Goal: Task Accomplishment & Management: Manage account settings

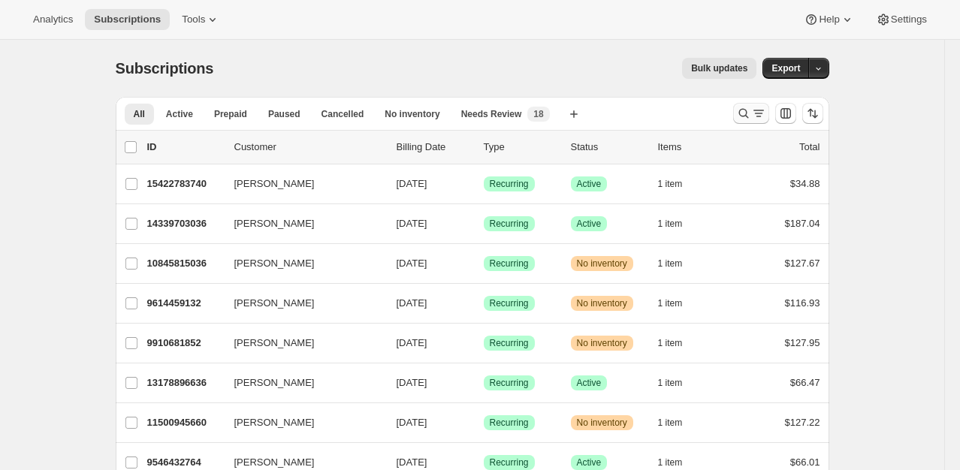
click at [748, 113] on icon "Search and filter results" at bounding box center [743, 113] width 15 height 15
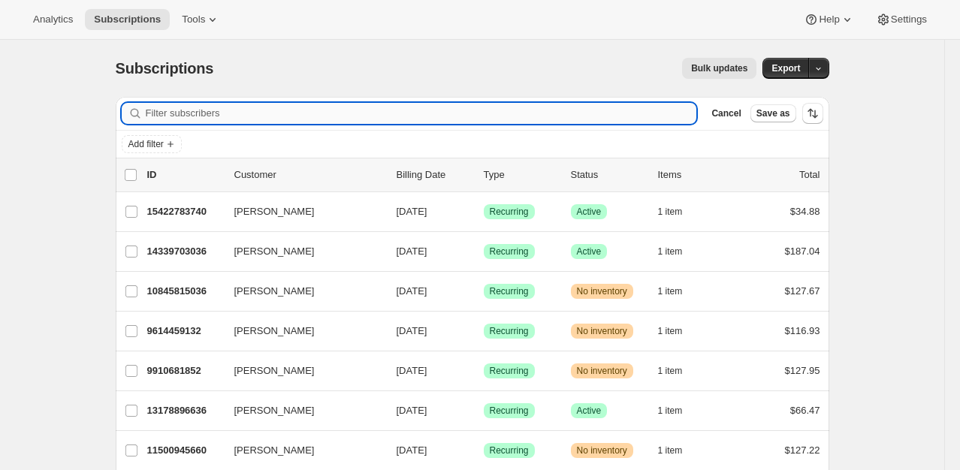
paste input "[EMAIL_ADDRESS][DOMAIN_NAME]>"
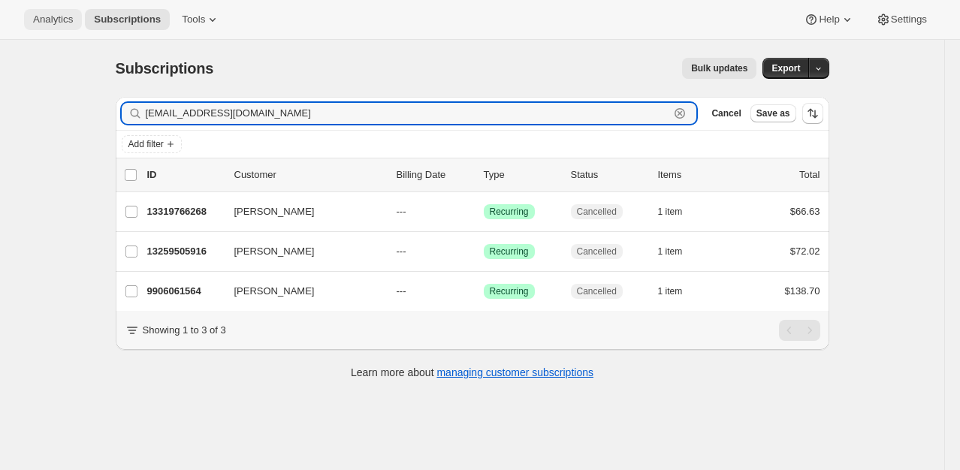
type input "[EMAIL_ADDRESS][DOMAIN_NAME]"
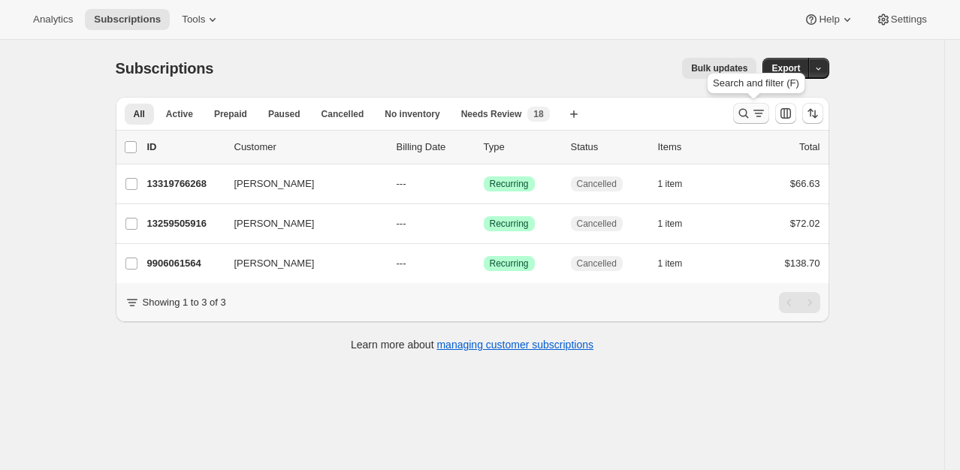
click at [760, 117] on icon "Search and filter results" at bounding box center [758, 113] width 15 height 15
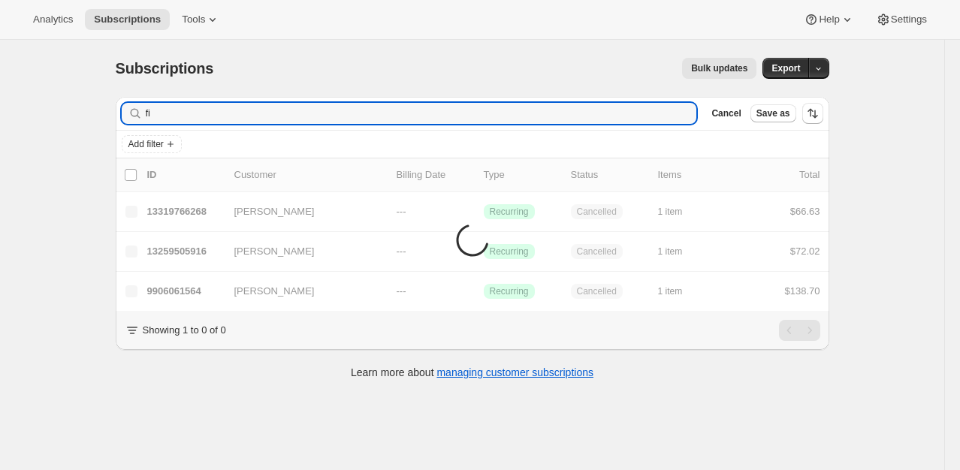
type input "f"
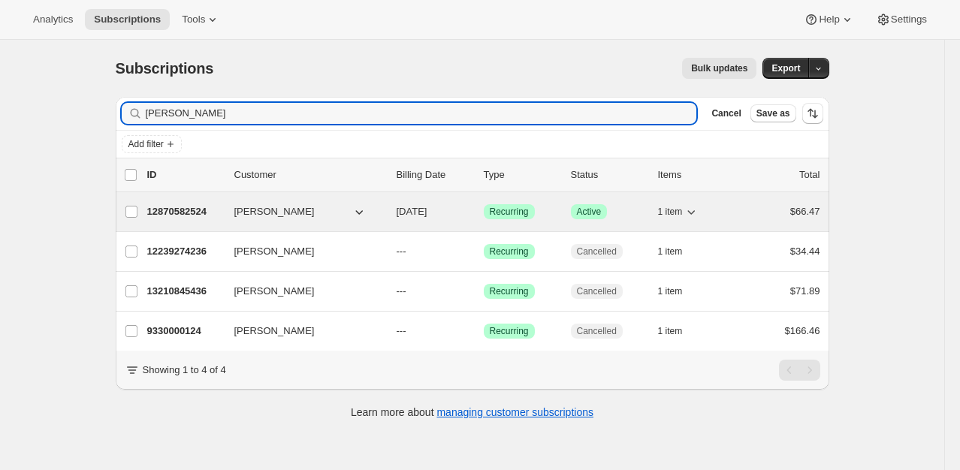
type input "[PERSON_NAME]"
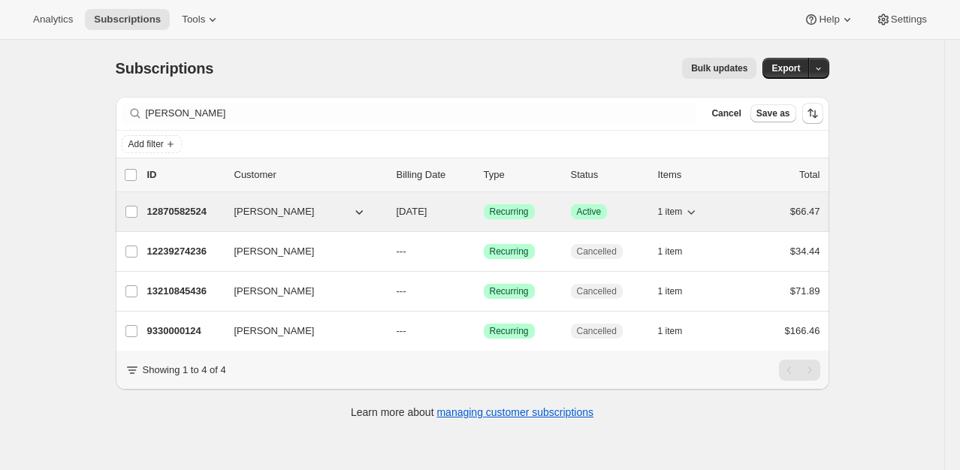
click at [182, 212] on p "12870582524" at bounding box center [184, 211] width 75 height 15
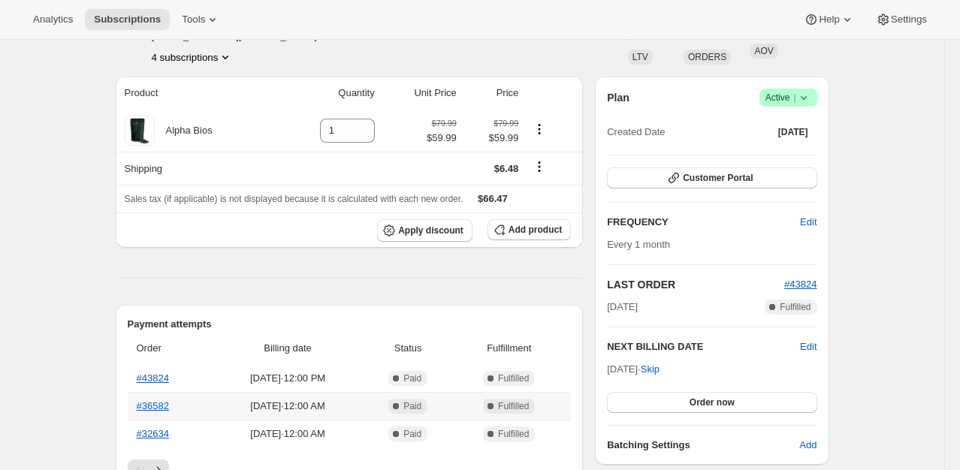
scroll to position [150, 0]
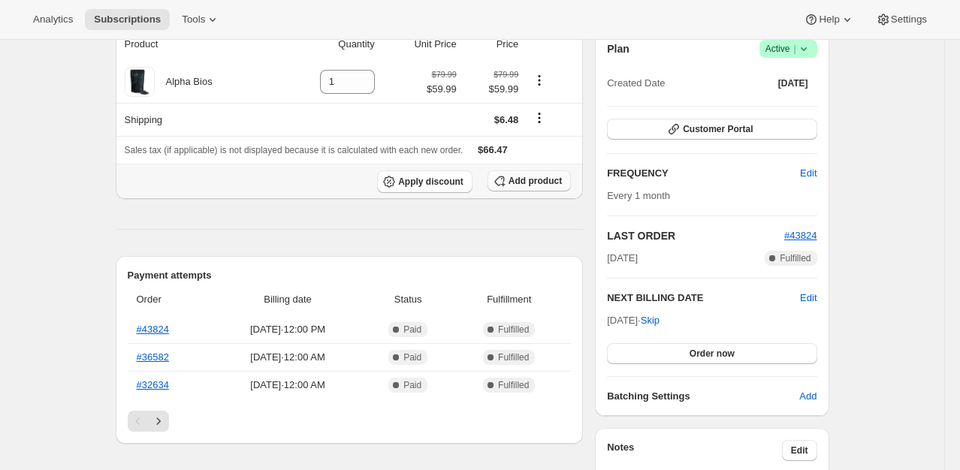
click at [532, 189] on button "Add product" at bounding box center [529, 181] width 83 height 21
click at [545, 186] on span "Add product" at bounding box center [535, 181] width 53 height 12
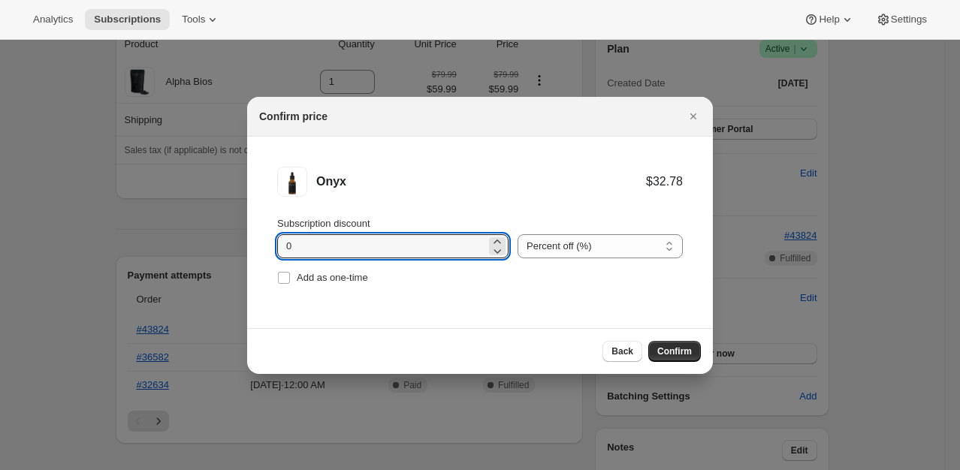
drag, startPoint x: 385, startPoint y: 252, endPoint x: 231, endPoint y: 251, distance: 154.0
type input "5"
click at [570, 251] on select "Percent off (%) Amount off ($)" at bounding box center [600, 246] width 165 height 24
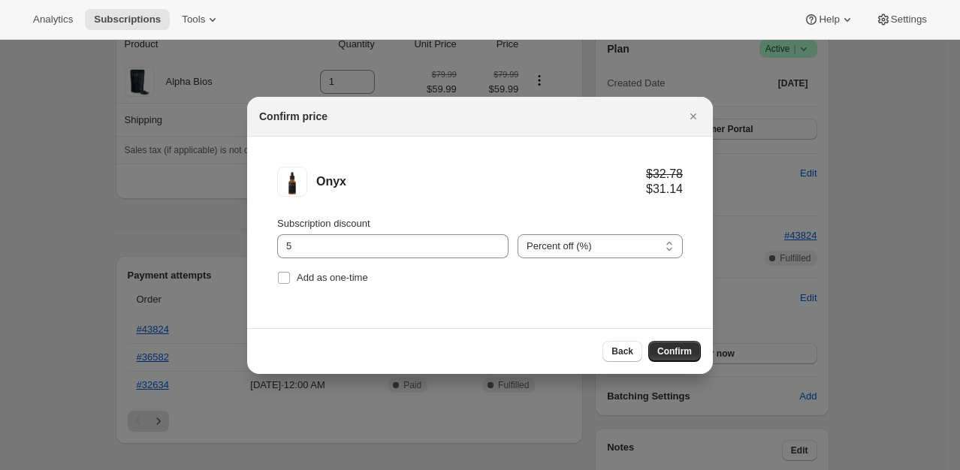
select select "fixed"
click at [518, 234] on select "Percent off (%) Amount off ($)" at bounding box center [600, 246] width 165 height 24
click at [672, 349] on span "Confirm" at bounding box center [674, 352] width 35 height 12
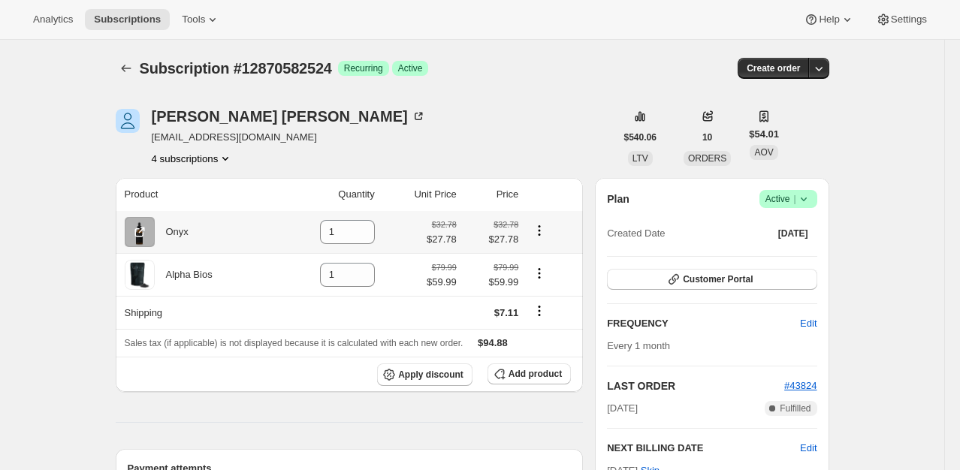
click at [547, 233] on icon "Product actions" at bounding box center [539, 230] width 15 height 15
click at [544, 265] on span "Remove" at bounding box center [533, 259] width 36 height 11
type input "0"
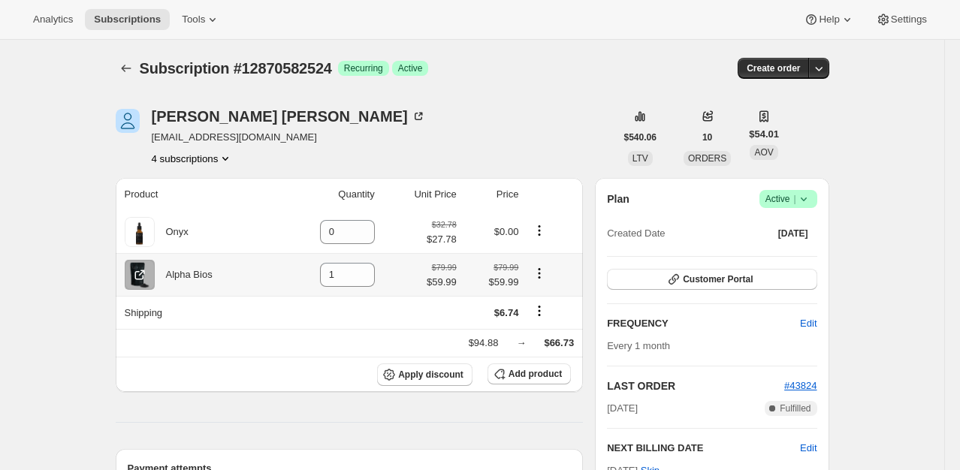
click at [546, 276] on icon "Product actions" at bounding box center [539, 273] width 15 height 15
click at [544, 278] on icon "Product actions" at bounding box center [539, 273] width 15 height 15
click at [531, 379] on span "Add product" at bounding box center [535, 374] width 53 height 12
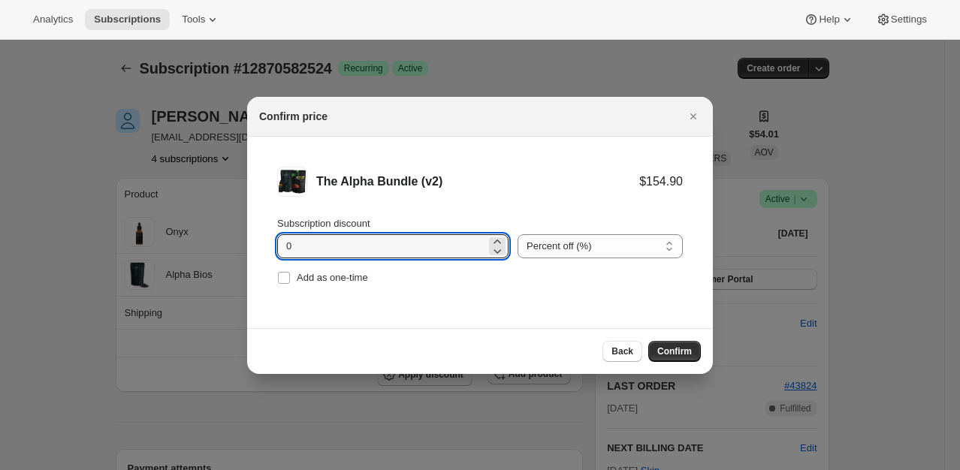
drag, startPoint x: 355, startPoint y: 243, endPoint x: 189, endPoint y: 252, distance: 166.3
type input "20"
click at [546, 246] on select "Percent off (%) Amount off ($)" at bounding box center [600, 246] width 165 height 24
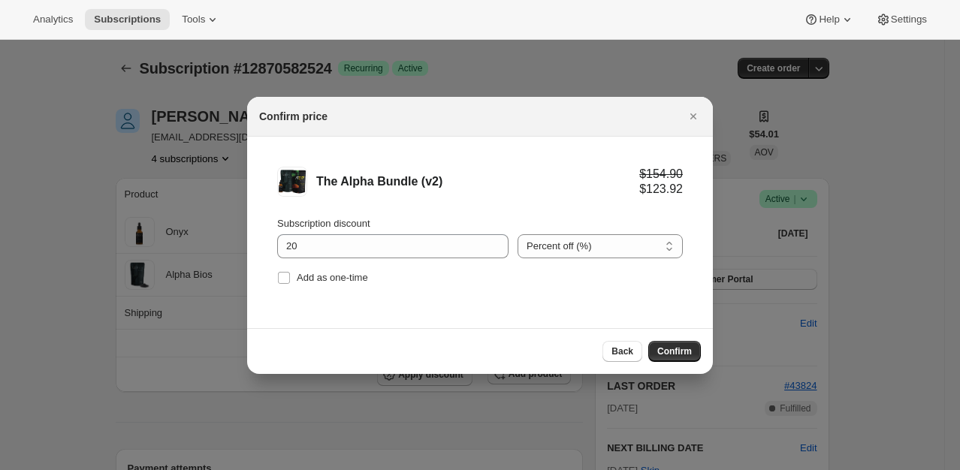
select select "fixed"
click at [518, 234] on select "Percent off (%) Amount off ($)" at bounding box center [600, 246] width 165 height 24
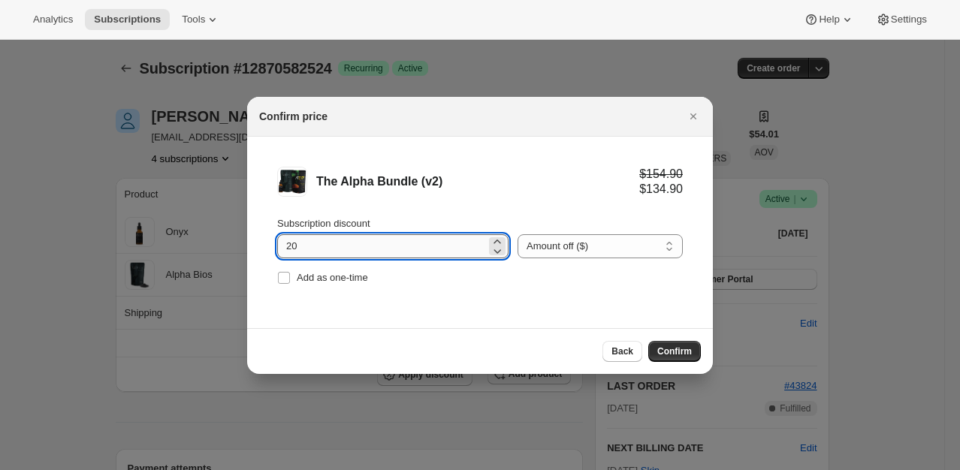
click at [343, 249] on input "20" at bounding box center [381, 246] width 209 height 24
type input "25"
click at [685, 349] on span "Confirm" at bounding box center [674, 352] width 35 height 12
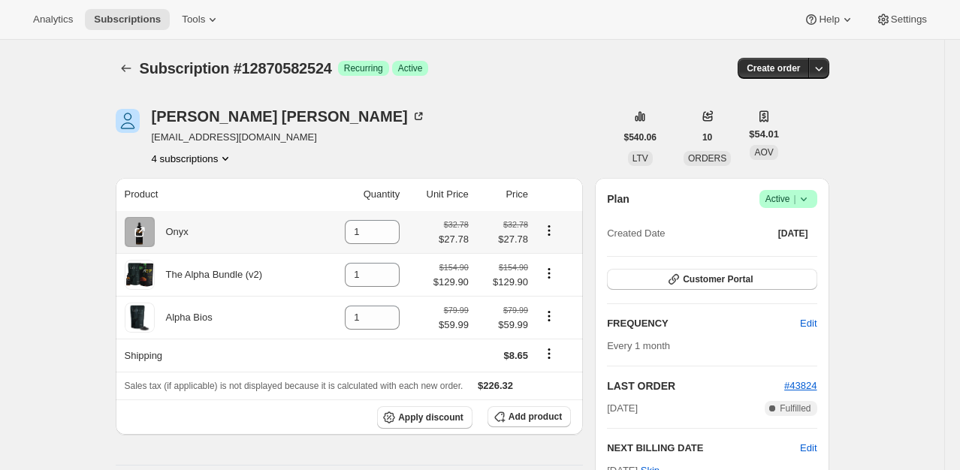
click at [551, 236] on icon "Product actions" at bounding box center [549, 230] width 15 height 15
click at [546, 262] on span "Remove" at bounding box center [543, 259] width 36 height 11
type input "0"
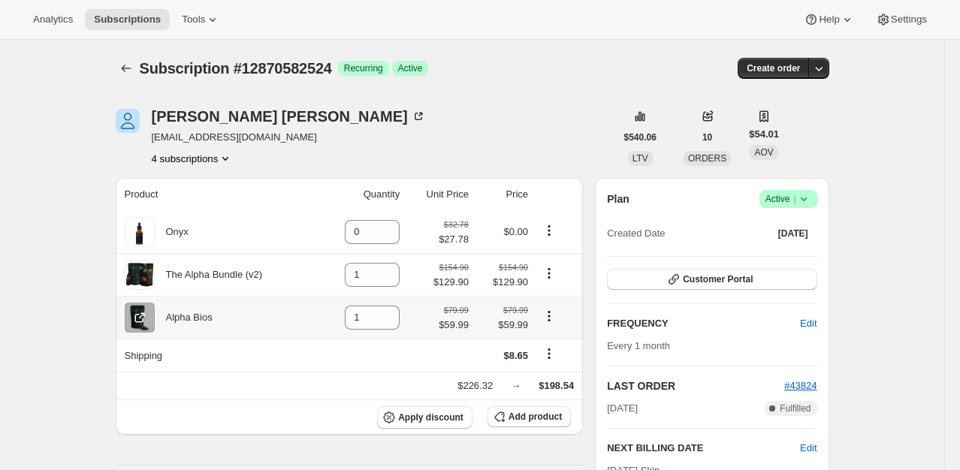
click at [551, 322] on icon "Product actions" at bounding box center [550, 320] width 2 height 2
click at [551, 351] on span "Remove" at bounding box center [543, 345] width 36 height 11
type input "0"
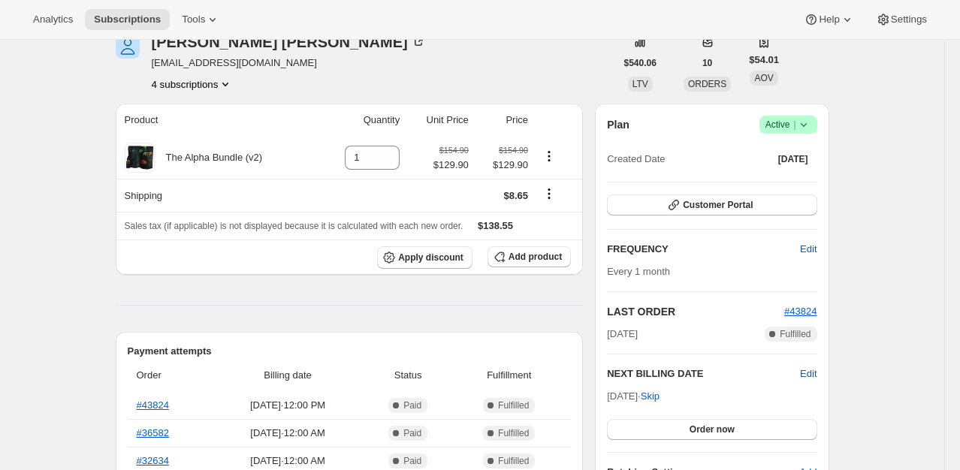
scroll to position [75, 0]
